Goal: Task Accomplishment & Management: Use online tool/utility

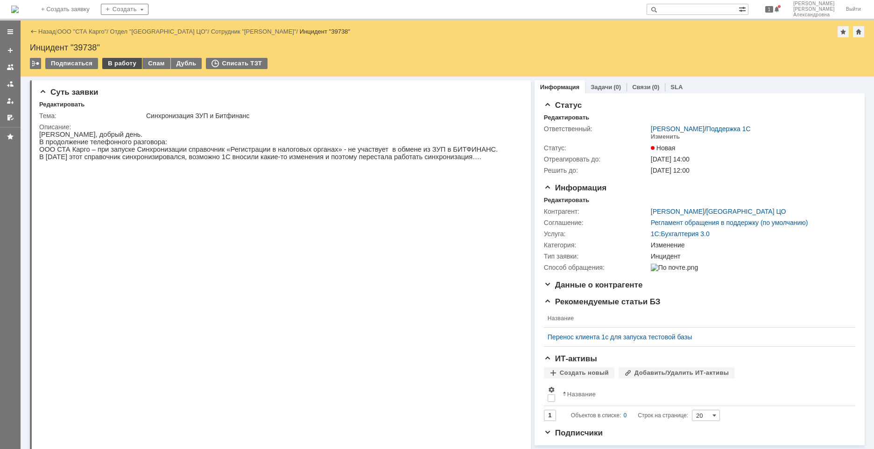
click at [122, 65] on div "В работу" at bounding box center [122, 63] width 40 height 11
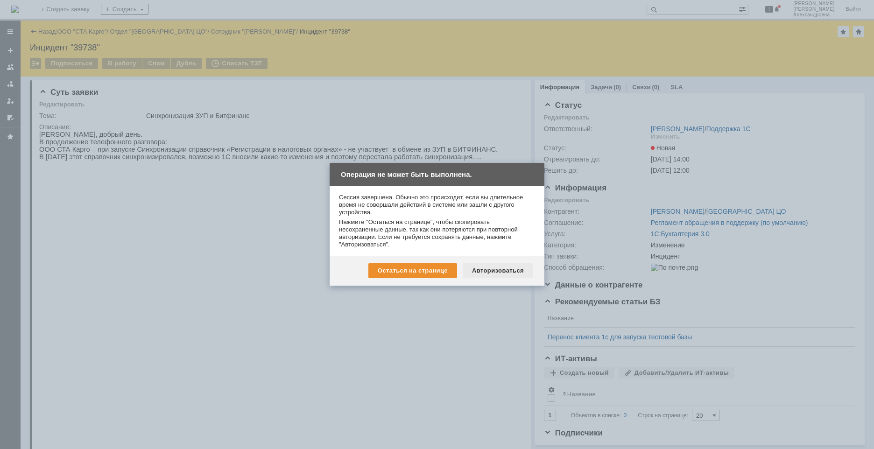
click at [498, 273] on div "Авторизоваться" at bounding box center [498, 270] width 70 height 15
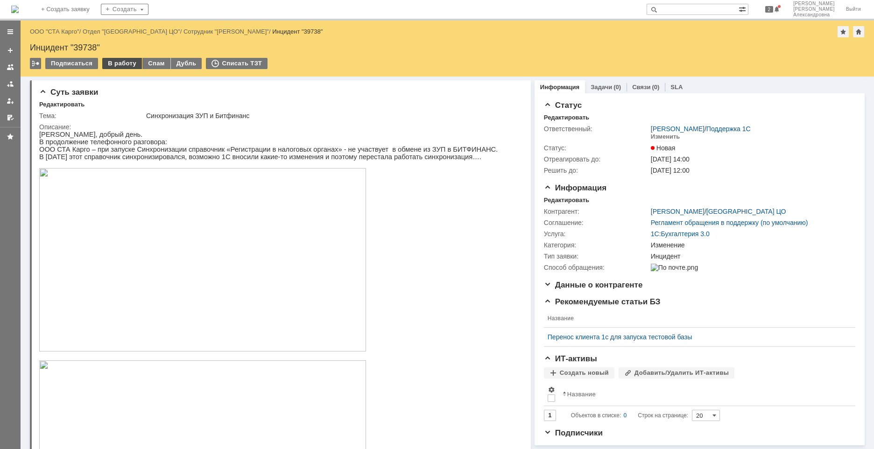
click at [119, 62] on div "В работу" at bounding box center [122, 63] width 40 height 11
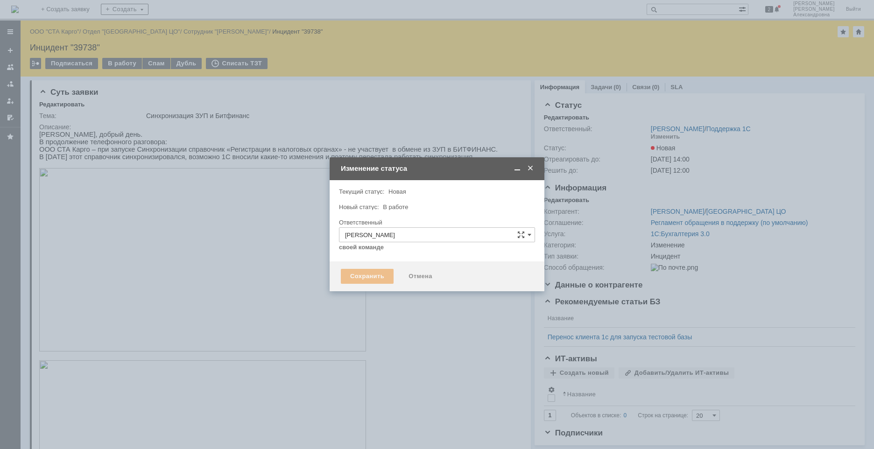
type input "Изменение"
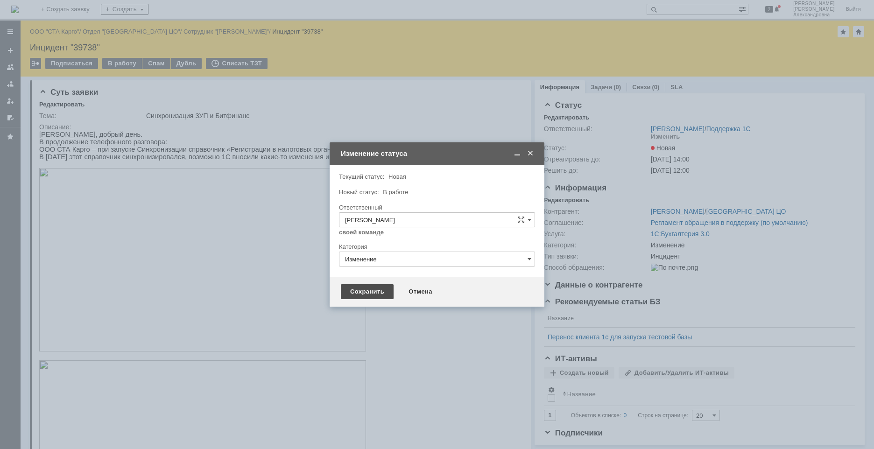
click at [377, 289] on div "Сохранить" at bounding box center [367, 291] width 53 height 15
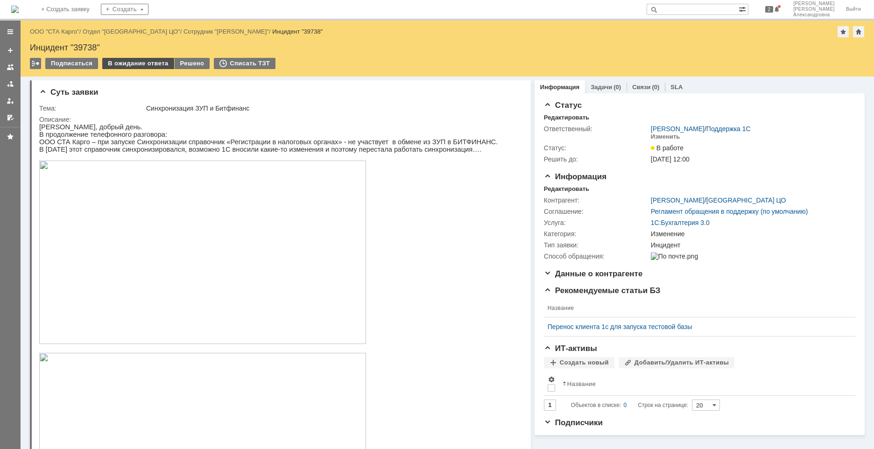
click at [148, 65] on div "В ожидание ответа" at bounding box center [137, 63] width 71 height 11
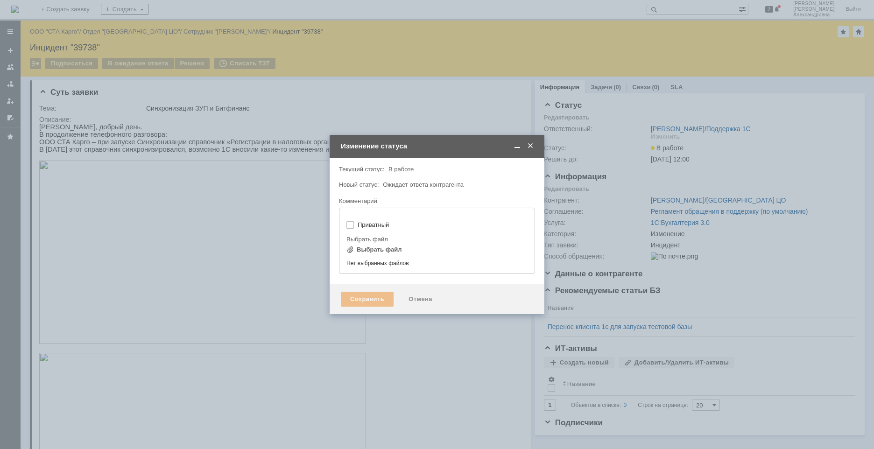
type input "[не указано]"
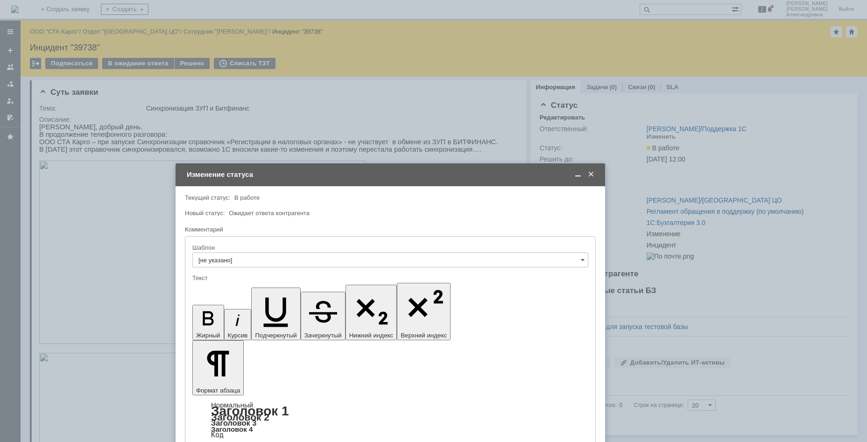
drag, startPoint x: 373, startPoint y: 90, endPoint x: 326, endPoint y: 180, distance: 101.5
click at [326, 180] on td "Изменение статуса" at bounding box center [391, 174] width 430 height 23
drag, startPoint x: 375, startPoint y: 2725, endPoint x: 439, endPoint y: 2724, distance: 64.4
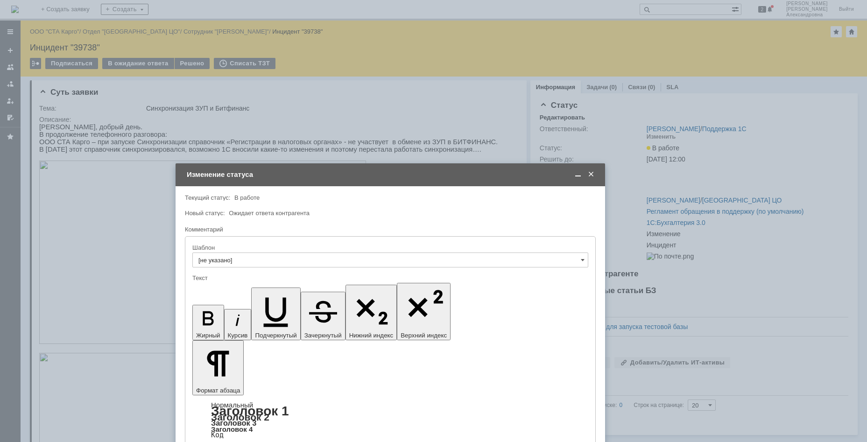
drag, startPoint x: 471, startPoint y: 2733, endPoint x: 463, endPoint y: 2732, distance: 8.0
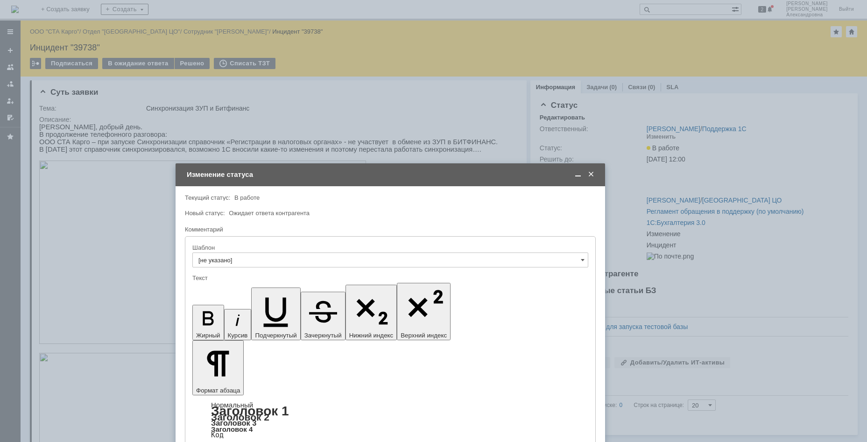
drag, startPoint x: 262, startPoint y: 2734, endPoint x: 245, endPoint y: 2731, distance: 17.4
drag, startPoint x: 496, startPoint y: 2723, endPoint x: 490, endPoint y: 2723, distance: 6.1
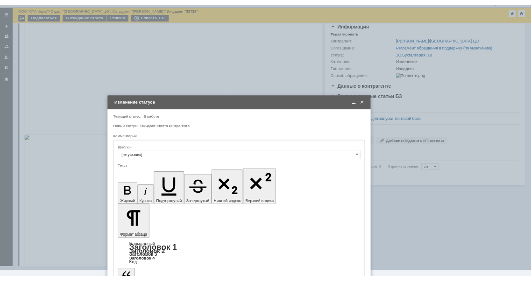
scroll to position [24, 0]
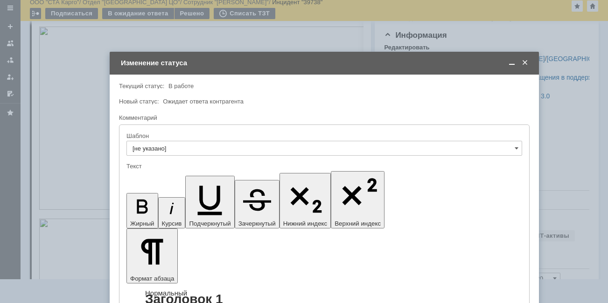
drag, startPoint x: 469, startPoint y: 152, endPoint x: 395, endPoint y: 78, distance: 104.7
click at [395, 78] on tbody "Изменение статуса Внимание! Текущий статус: В работе В работе Новый статус: Ожи…" at bounding box center [325, 273] width 430 height 442
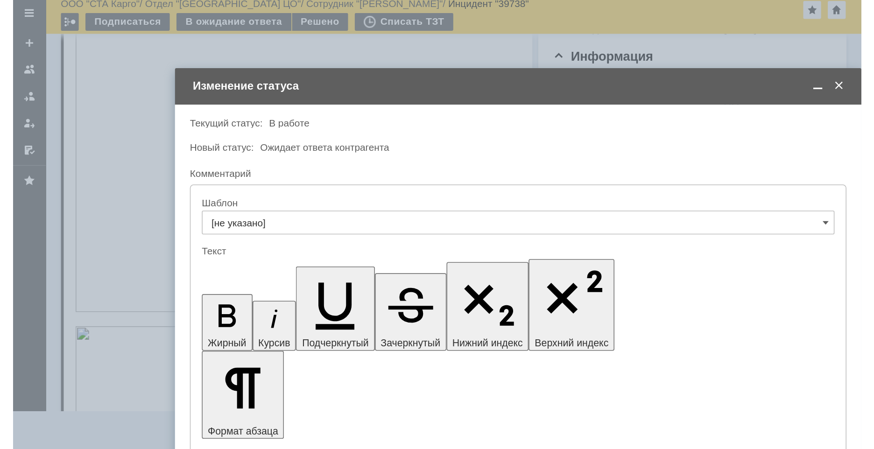
scroll to position [0, 0]
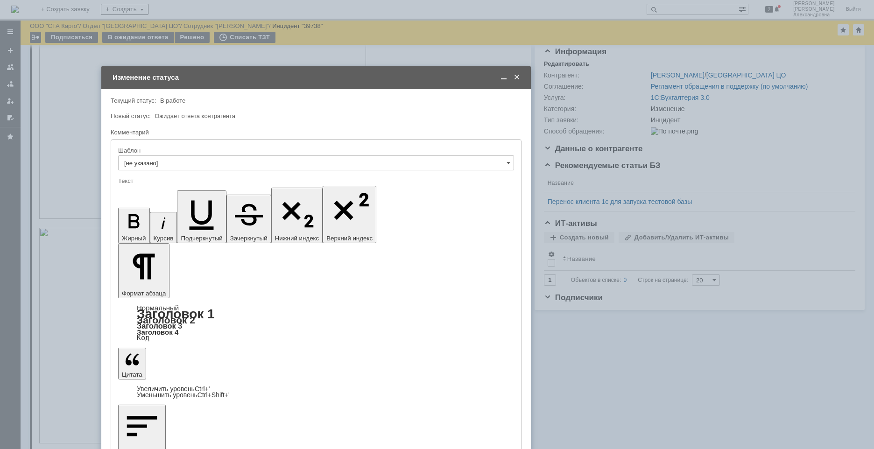
drag, startPoint x: 434, startPoint y: 2645, endPoint x: 388, endPoint y: 2656, distance: 47.1
drag, startPoint x: 871, startPoint y: 180, endPoint x: 873, endPoint y: 154, distance: 26.7
click at [874, 157] on html "Идет загрузка, пожалуйста, подождите. На домашнюю + Создать заявку Создать 2 Шв…" at bounding box center [437, 224] width 874 height 449
click at [503, 83] on td "Изменение статуса" at bounding box center [316, 77] width 430 height 23
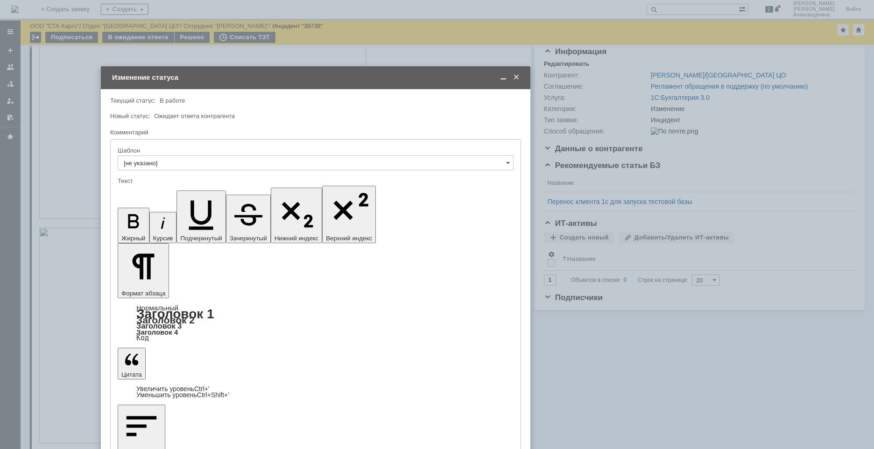
click at [503, 79] on span at bounding box center [503, 77] width 9 height 8
